Goal: Task Accomplishment & Management: Manage account settings

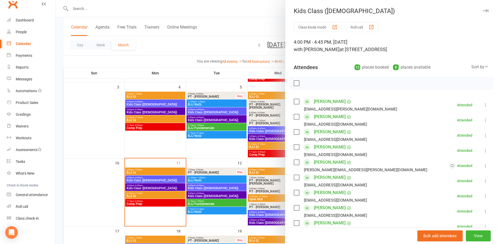
scroll to position [105, 0]
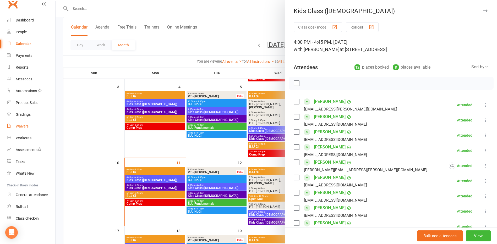
click at [25, 126] on div "Waivers" at bounding box center [22, 126] width 13 height 4
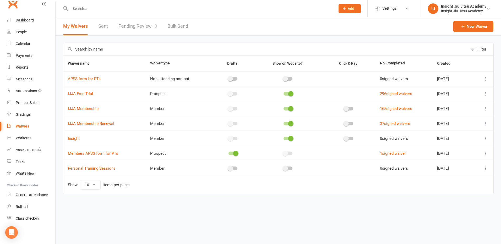
click at [143, 24] on link "Pending Review 0" at bounding box center [138, 26] width 39 height 18
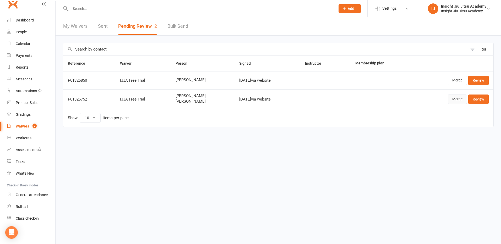
click at [451, 99] on link "Merge" at bounding box center [457, 99] width 19 height 9
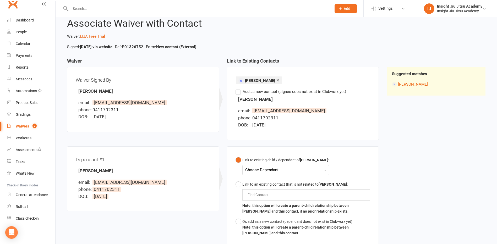
scroll to position [26, 0]
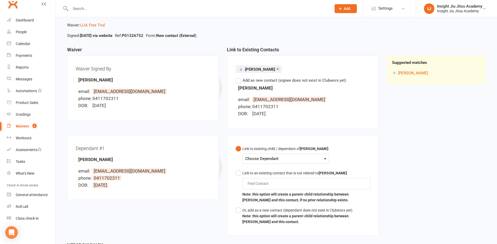
click at [302, 161] on div "Choose Dependant" at bounding box center [285, 159] width 81 height 7
click at [356, 156] on div "Link to existing child / dependant of [PERSON_NAME] : Choose Dependant [PERSON_…" at bounding box center [303, 185] width 135 height 83
click at [237, 211] on button "Or, add as a new contact (dependant does not exist in Clubworx yet). Note: this…" at bounding box center [303, 217] width 135 height 22
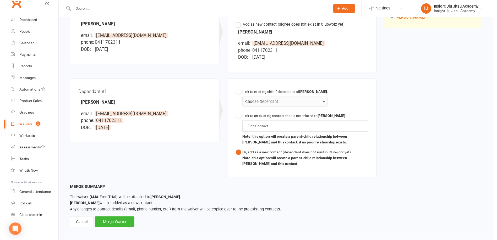
scroll to position [85, 0]
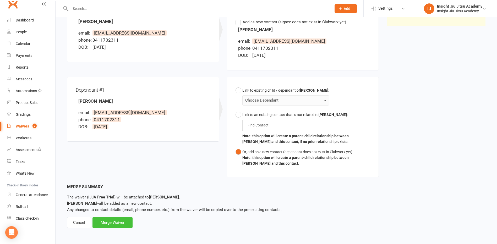
click at [113, 221] on div "Merge Waiver" at bounding box center [113, 222] width 40 height 11
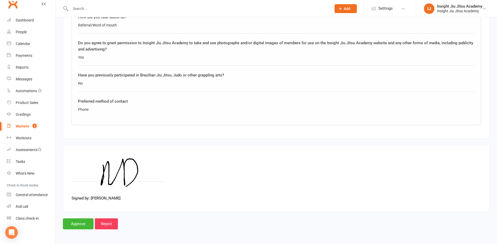
scroll to position [597, 0]
click at [83, 220] on input "Approve" at bounding box center [78, 223] width 31 height 11
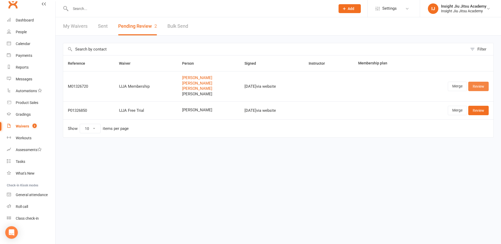
click at [476, 87] on link "Review" at bounding box center [479, 86] width 20 height 9
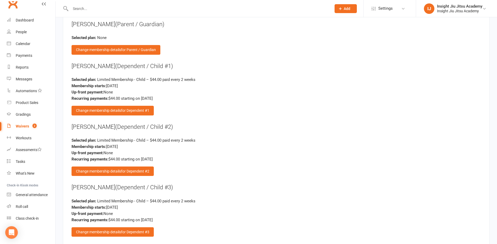
scroll to position [993, 0]
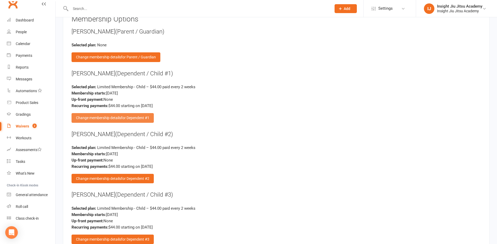
click at [115, 118] on div "Change membership details for Dependent #1" at bounding box center [113, 117] width 82 height 9
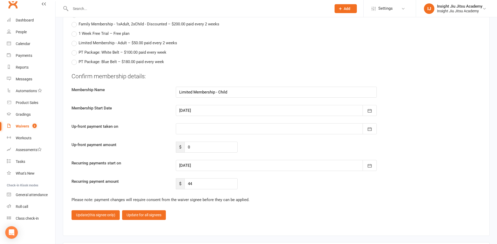
scroll to position [1255, 0]
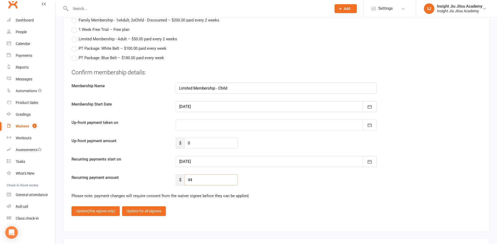
click at [195, 179] on input "44" at bounding box center [211, 180] width 53 height 11
drag, startPoint x: 196, startPoint y: 179, endPoint x: 188, endPoint y: 180, distance: 8.7
click at [188, 180] on input "44" at bounding box center [211, 180] width 53 height 11
type input "36"
click at [100, 210] on span "(this signee only)" at bounding box center [102, 211] width 28 height 4
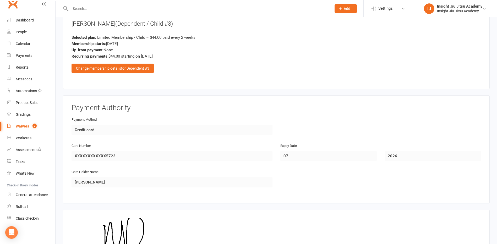
scroll to position [1098, 0]
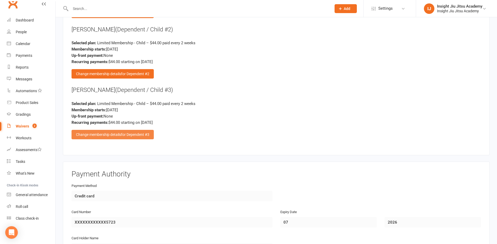
click at [126, 135] on span "for Dependent #3" at bounding box center [135, 135] width 28 height 4
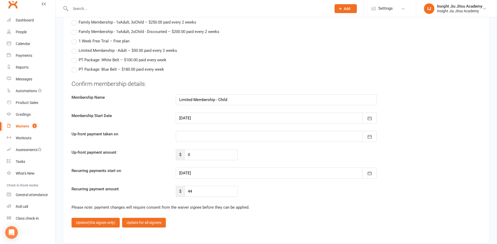
scroll to position [1308, 0]
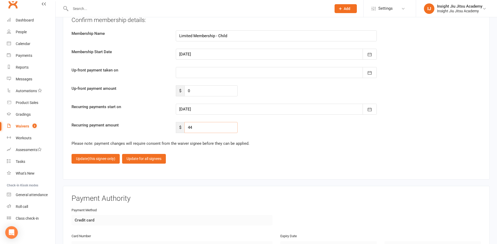
drag, startPoint x: 196, startPoint y: 128, endPoint x: 182, endPoint y: 128, distance: 14.2
click at [182, 128] on div "$ 44" at bounding box center [207, 127] width 62 height 11
type input "36"
click at [94, 157] on span "(this signee only)" at bounding box center [102, 159] width 28 height 4
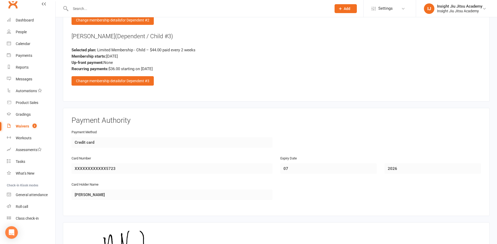
scroll to position [1072, 0]
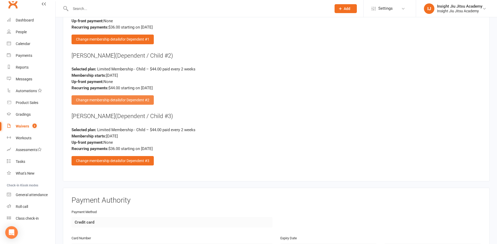
click at [123, 98] on div "Change membership details for Dependent #2" at bounding box center [113, 99] width 82 height 9
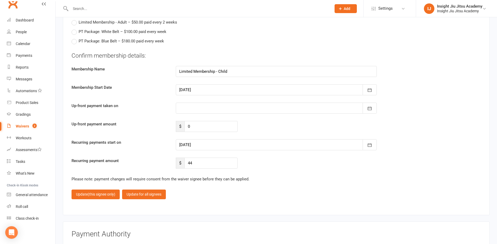
scroll to position [1282, 0]
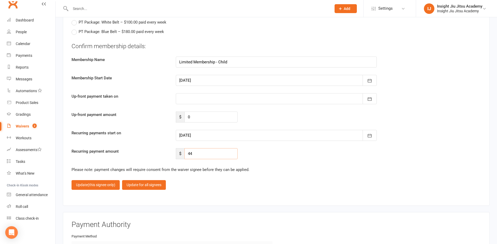
drag, startPoint x: 196, startPoint y: 151, endPoint x: 187, endPoint y: 153, distance: 9.1
click at [187, 153] on input "44" at bounding box center [211, 153] width 53 height 11
type input "36"
click at [95, 183] on span "(this signee only)" at bounding box center [102, 185] width 28 height 4
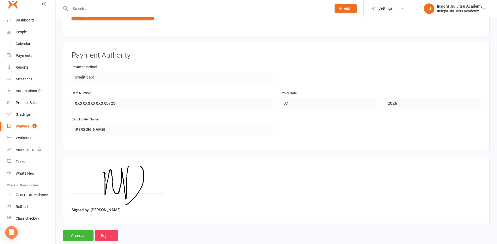
scroll to position [1229, 0]
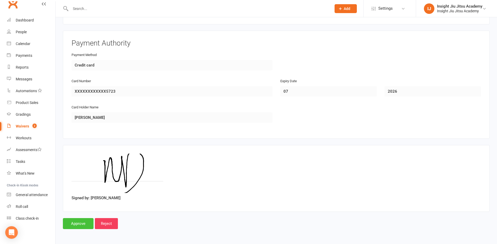
click at [77, 222] on input "Approve" at bounding box center [78, 223] width 31 height 11
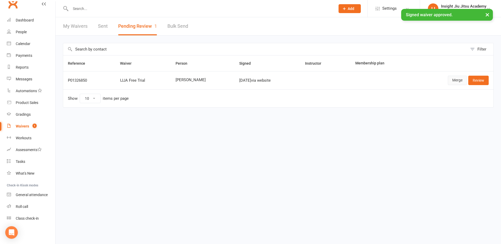
click at [450, 79] on link "Merge" at bounding box center [457, 80] width 19 height 9
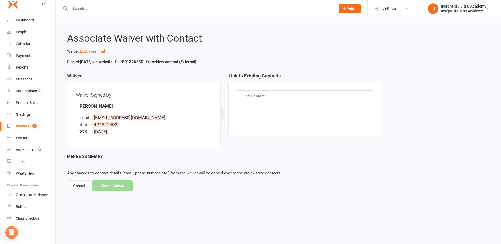
click at [79, 184] on div "Cancel" at bounding box center [79, 186] width 24 height 11
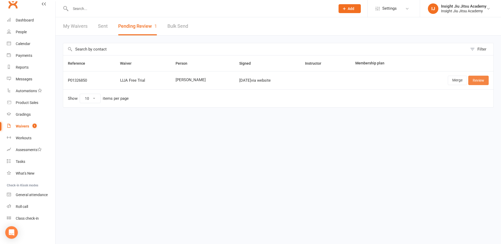
click at [477, 79] on link "Review" at bounding box center [479, 80] width 20 height 9
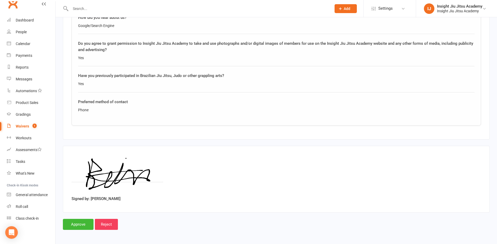
scroll to position [397, 0]
click at [74, 224] on input "Approve" at bounding box center [78, 223] width 31 height 11
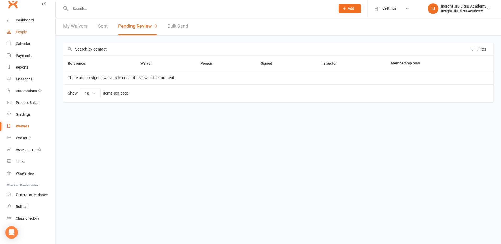
click at [24, 32] on div "People" at bounding box center [21, 32] width 11 height 4
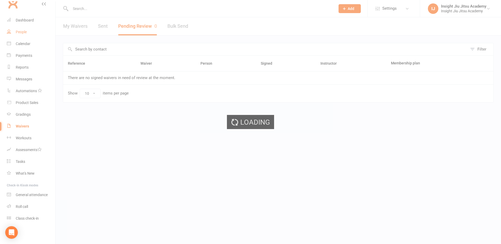
select select "100"
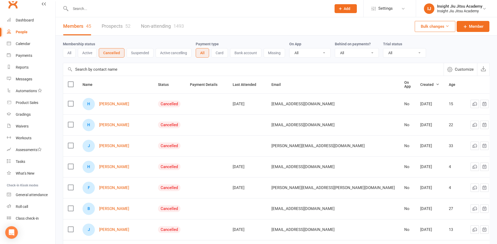
click at [101, 6] on input "text" at bounding box center [198, 8] width 259 height 7
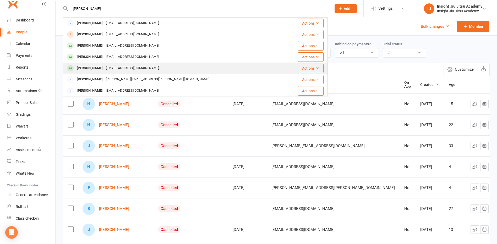
type input "[PERSON_NAME]"
click at [111, 67] on div "[EMAIL_ADDRESS][DOMAIN_NAME]" at bounding box center [132, 69] width 56 height 8
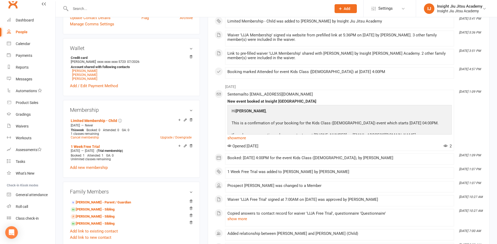
scroll to position [157, 0]
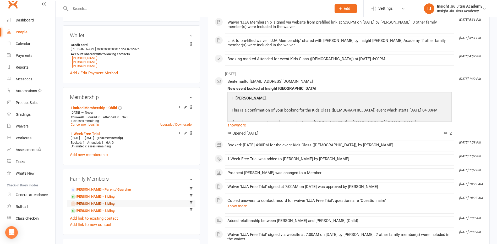
click at [88, 203] on link "[PERSON_NAME] - Sibling" at bounding box center [93, 204] width 44 height 6
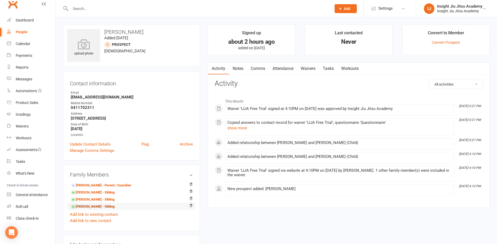
click at [94, 207] on link "[PERSON_NAME] - Sibling" at bounding box center [93, 207] width 44 height 6
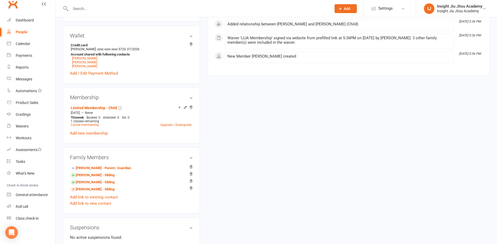
scroll to position [157, 0]
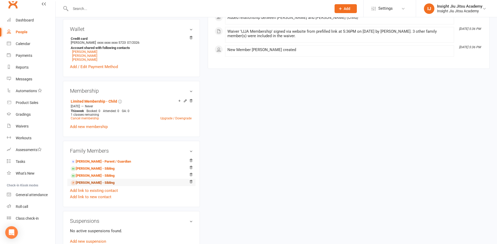
click at [90, 183] on link "[PERSON_NAME] - Sibling" at bounding box center [93, 183] width 44 height 6
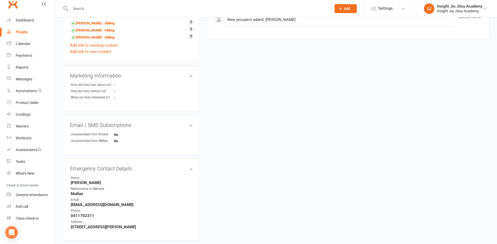
scroll to position [227, 0]
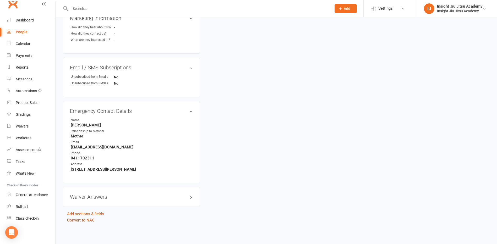
click at [88, 219] on link "Convert to NAC" at bounding box center [81, 220] width 28 height 5
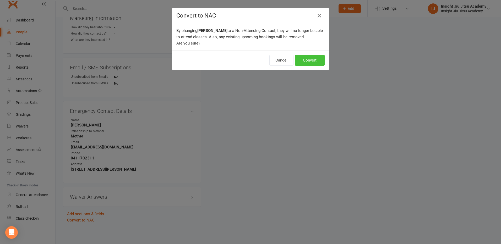
click at [308, 61] on button "Convert" at bounding box center [310, 60] width 30 height 11
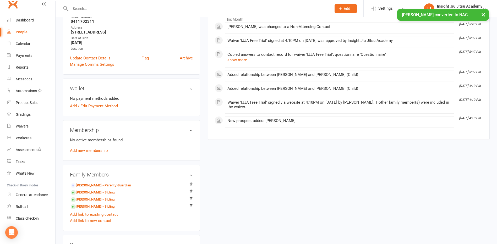
scroll to position [131, 0]
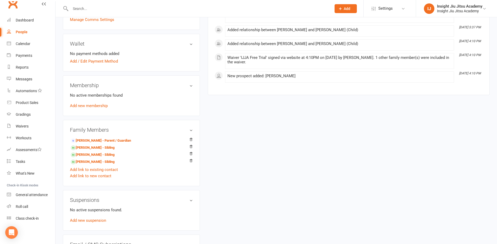
click at [21, 32] on div "People" at bounding box center [22, 32] width 12 height 4
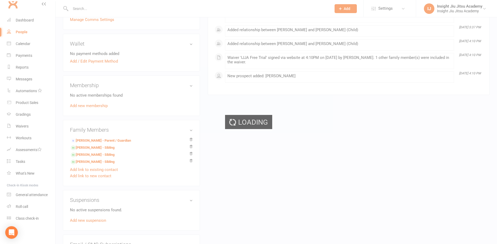
select select "100"
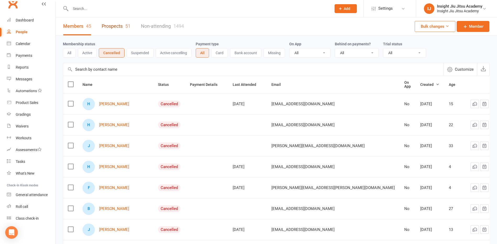
click at [125, 26] on link "Prospects 51" at bounding box center [116, 26] width 29 height 18
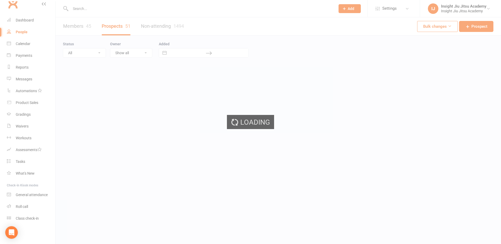
select select "100"
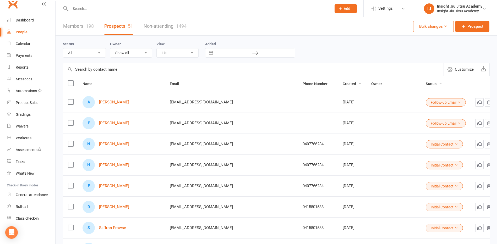
click at [343, 83] on span "Created" at bounding box center [352, 84] width 19 height 4
click at [113, 102] on link "[PERSON_NAME]" at bounding box center [114, 102] width 30 height 4
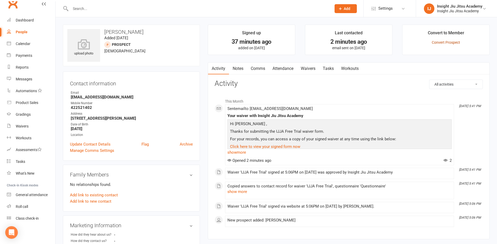
click at [443, 42] on link "Convert Prospect" at bounding box center [446, 42] width 28 height 4
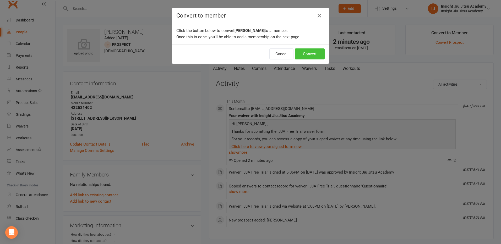
click at [310, 52] on button "Convert" at bounding box center [310, 54] width 30 height 11
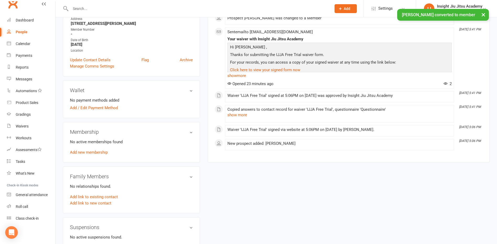
scroll to position [105, 0]
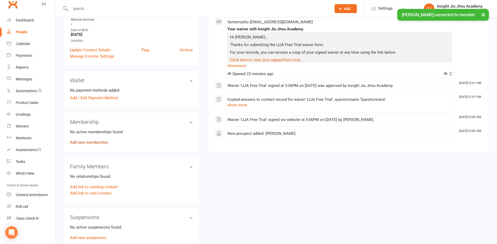
click at [88, 140] on link "Add new membership" at bounding box center [89, 142] width 38 height 5
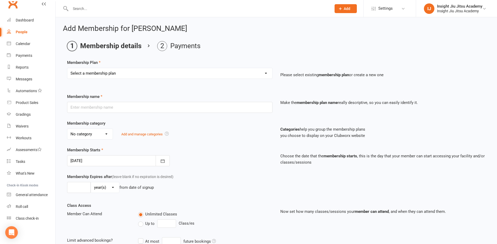
click at [121, 73] on select "Select a membership plan Create new Membership Plan 1 Month Free Trial Unlimite…" at bounding box center [169, 73] width 205 height 10
select select "24"
click at [67, 68] on select "Select a membership plan Create new Membership Plan 1 Month Free Trial Unlimite…" at bounding box center [169, 73] width 205 height 10
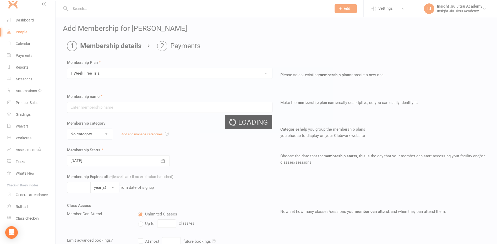
type input "1 Week Free Trial"
type input "8"
select select "0"
type input "1"
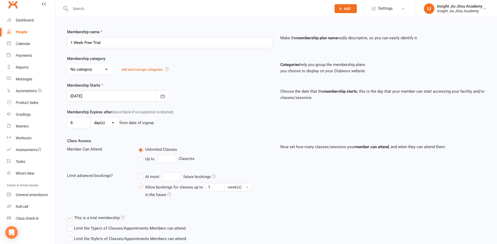
scroll to position [120, 0]
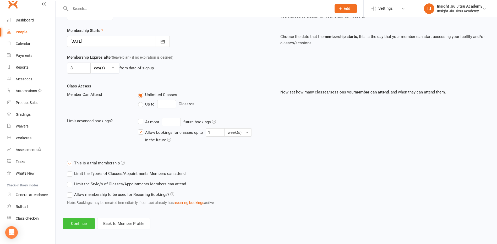
click at [86, 222] on button "Continue" at bounding box center [79, 223] width 32 height 11
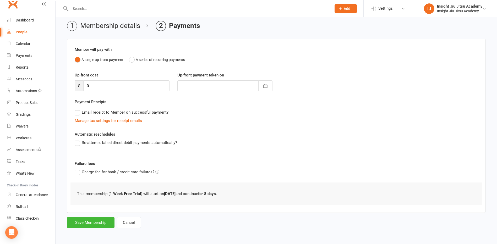
scroll to position [0, 0]
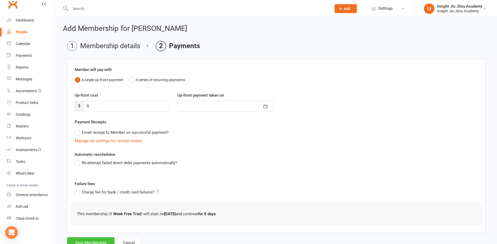
click at [100, 239] on button "Save Membership" at bounding box center [90, 243] width 47 height 11
